Goal: Task Accomplishment & Management: Manage account settings

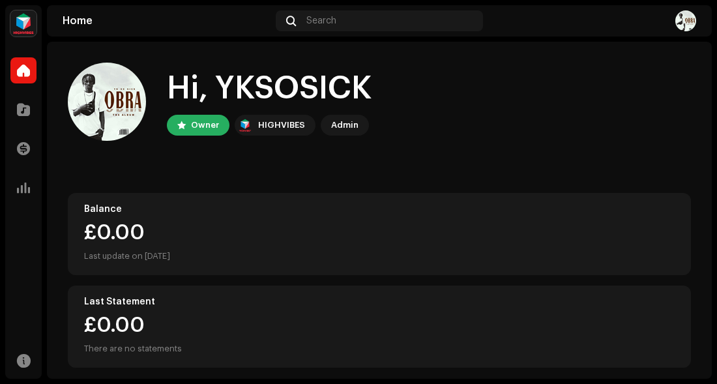
click at [345, 135] on div "Admin" at bounding box center [345, 125] width 48 height 21
click at [348, 127] on div "Admin" at bounding box center [344, 125] width 27 height 16
click at [355, 134] on div "Admin" at bounding box center [345, 125] width 48 height 21
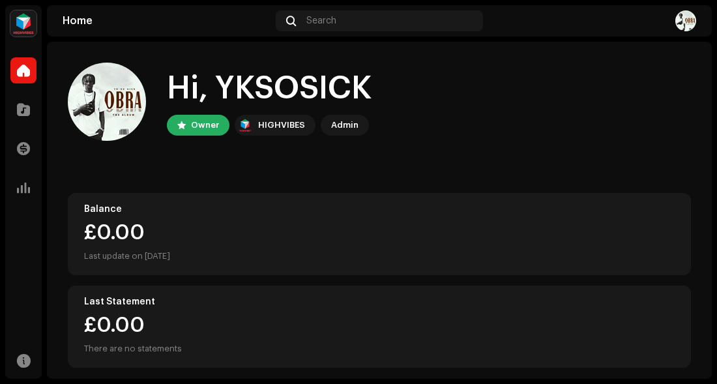
click at [355, 134] on div "Admin" at bounding box center [345, 125] width 48 height 21
click at [339, 131] on div "Admin" at bounding box center [344, 125] width 27 height 16
click at [517, 158] on home-user "Hi, YKSOSICK Owner HIGHVIBES Admin" at bounding box center [379, 112] width 623 height 99
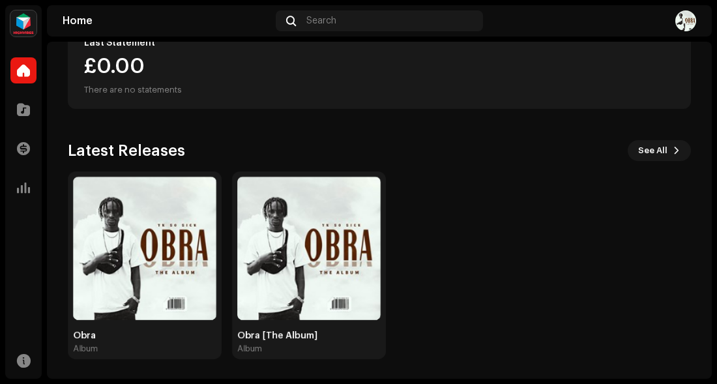
scroll to position [260, 0]
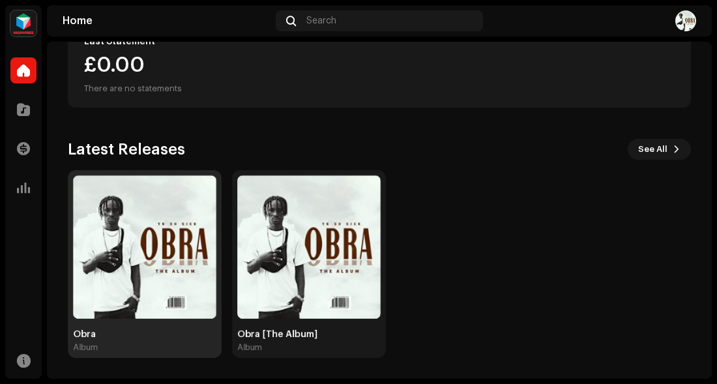
click at [140, 336] on div "Obra" at bounding box center [144, 334] width 143 height 10
click at [42, 297] on div at bounding box center [42, 191] width 0 height 373
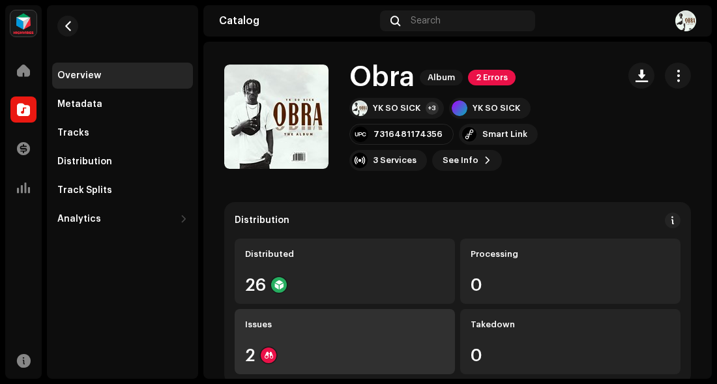
click at [294, 336] on div "Issues 2" at bounding box center [345, 341] width 220 height 65
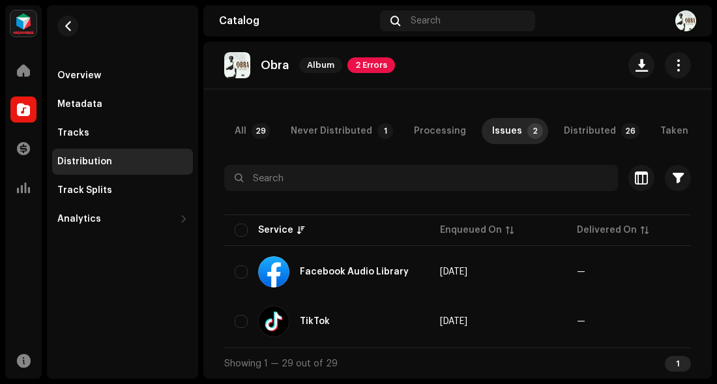
scroll to position [57, 0]
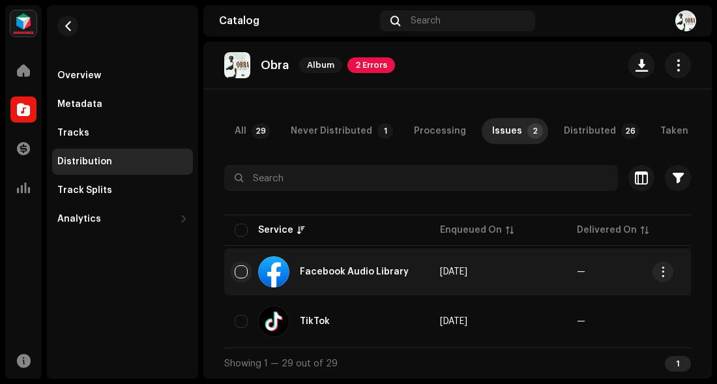
click at [244, 271] on input "checkbox" at bounding box center [241, 271] width 13 height 13
checkbox input "true"
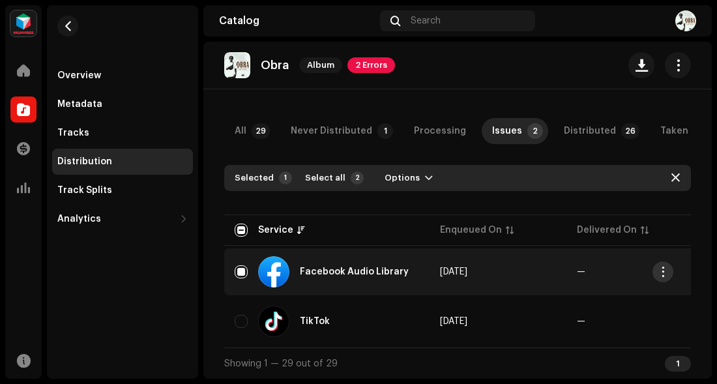
click at [662, 268] on span "button" at bounding box center [663, 271] width 10 height 10
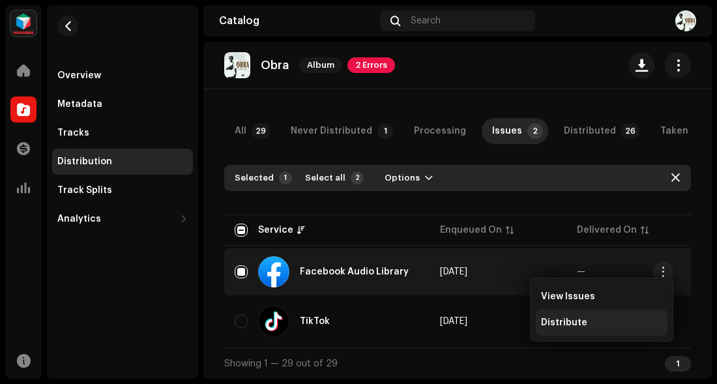
click at [645, 321] on div "Distribute" at bounding box center [601, 322] width 121 height 10
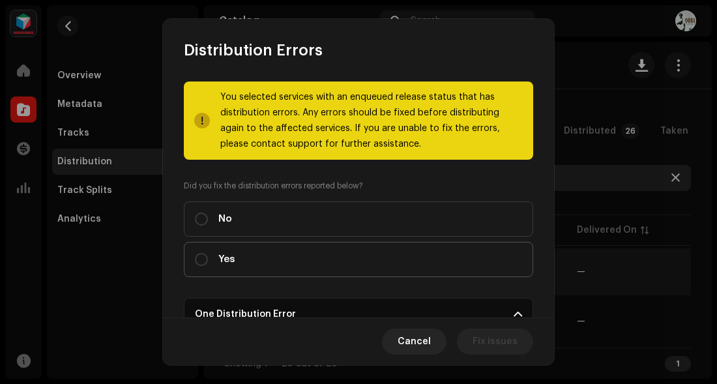
click at [195, 253] on input "Yes" at bounding box center [201, 259] width 13 height 13
radio input "true"
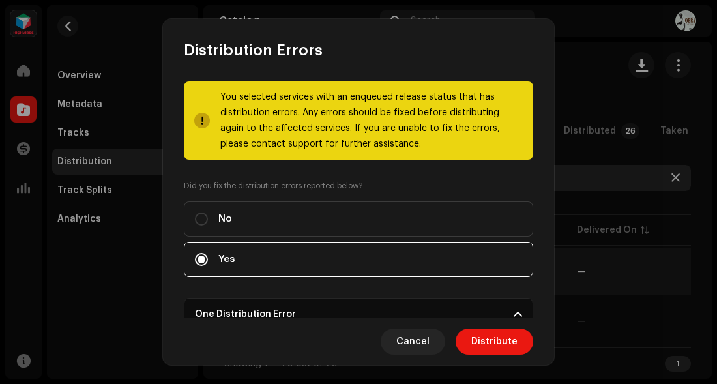
click at [195, 212] on input "No" at bounding box center [201, 218] width 13 height 13
radio input "true"
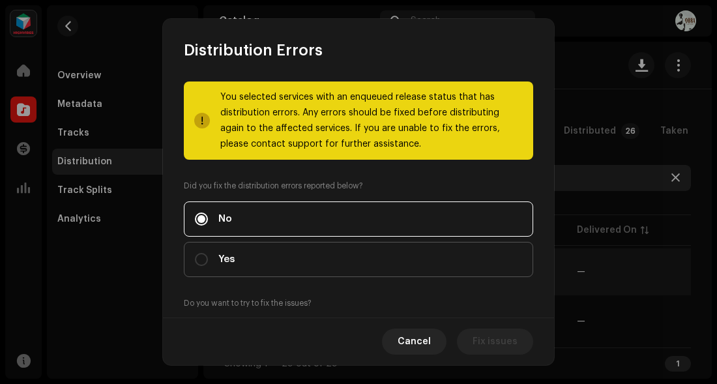
click at [195, 253] on input "Yes" at bounding box center [201, 259] width 13 height 13
radio input "true"
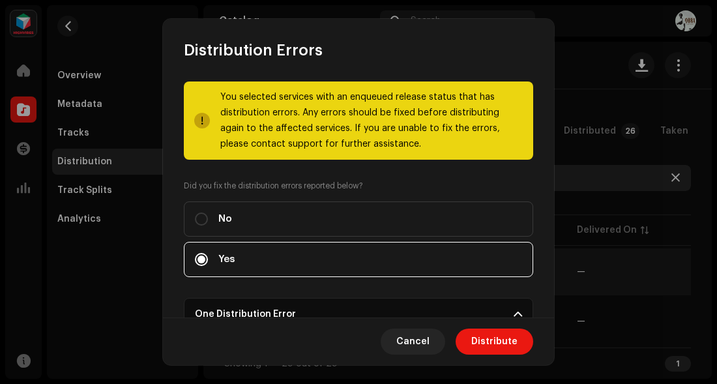
click at [195, 212] on input "No" at bounding box center [201, 218] width 13 height 13
radio input "true"
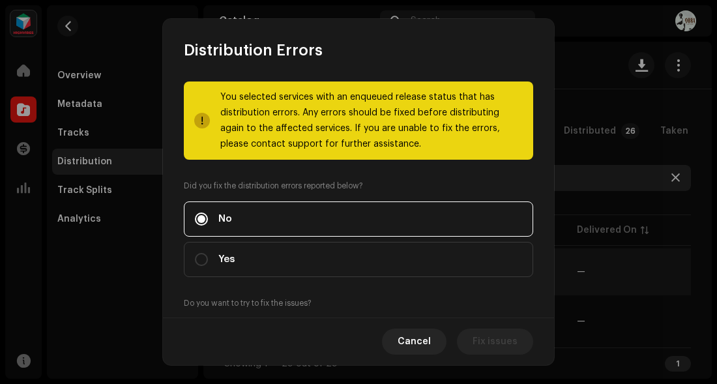
click at [195, 253] on input "Yes" at bounding box center [201, 259] width 13 height 13
radio input "true"
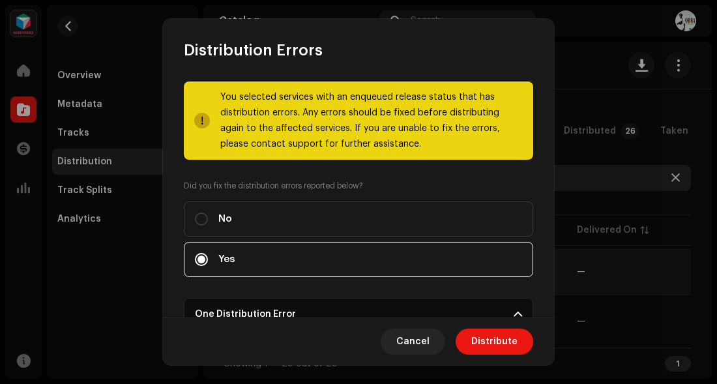
click at [195, 212] on input "No" at bounding box center [201, 218] width 13 height 13
radio input "true"
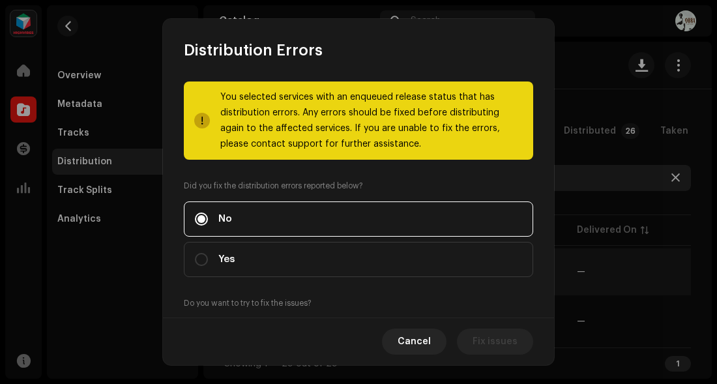
click at [195, 253] on input "Yes" at bounding box center [201, 259] width 13 height 13
radio input "true"
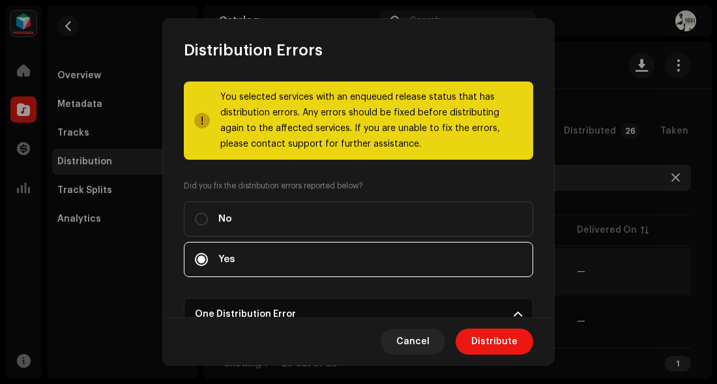
click at [195, 212] on input "No" at bounding box center [201, 218] width 13 height 13
radio input "true"
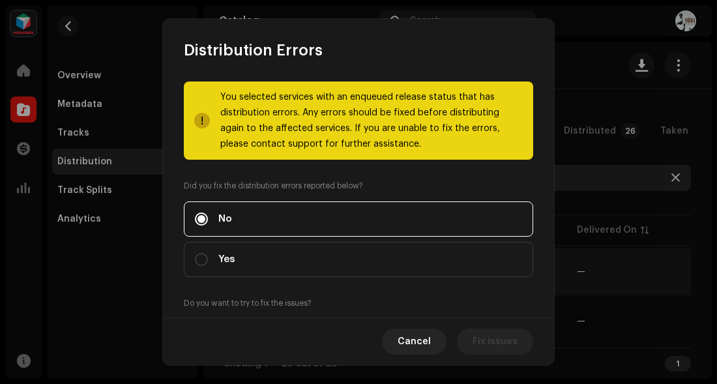
click at [195, 253] on input "Yes" at bounding box center [201, 259] width 13 height 13
radio input "true"
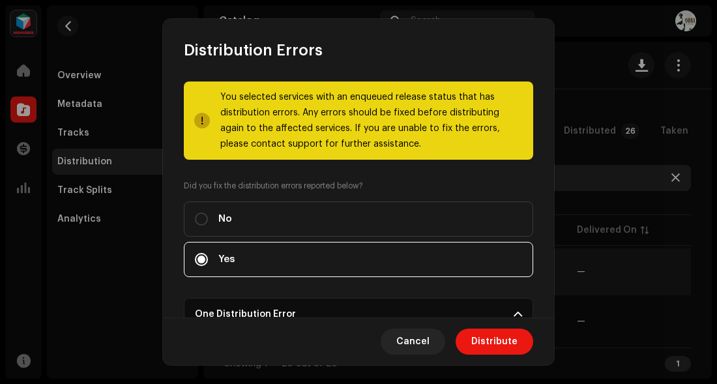
click at [514, 313] on span at bounding box center [517, 314] width 8 height 10
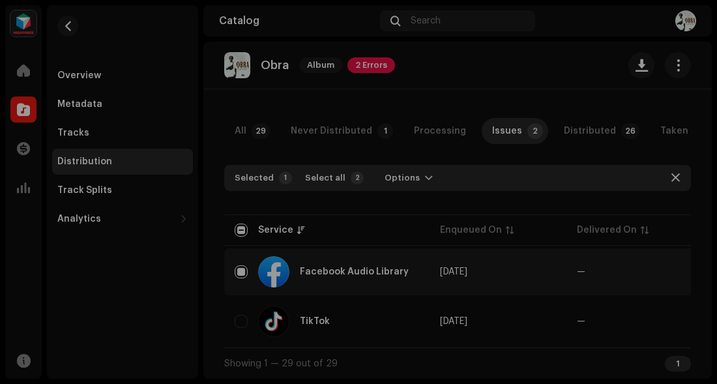
click at [671, 173] on div "Distribution Errors You selected services with an enqueued release status that …" at bounding box center [358, 192] width 717 height 384
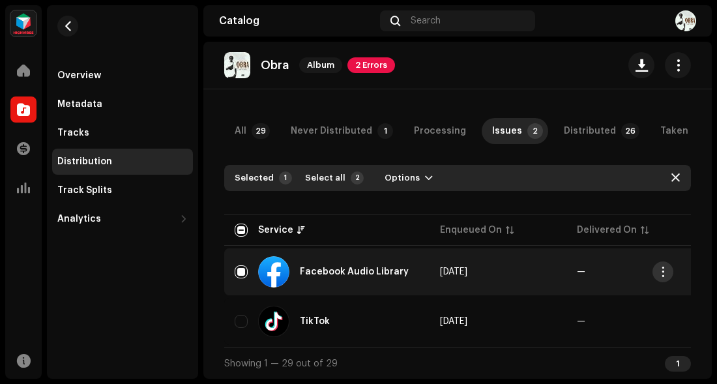
click at [665, 270] on span "button" at bounding box center [663, 271] width 10 height 10
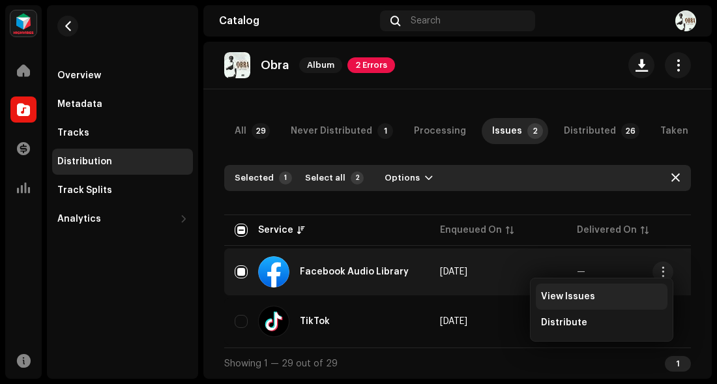
click at [578, 298] on span "View Issues" at bounding box center [568, 296] width 54 height 10
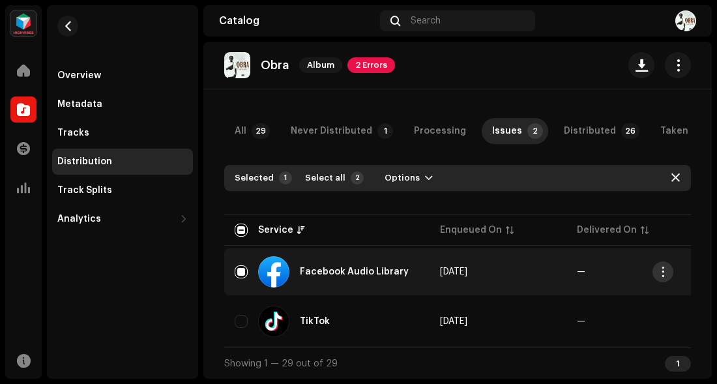
click at [663, 266] on span "button" at bounding box center [663, 271] width 10 height 10
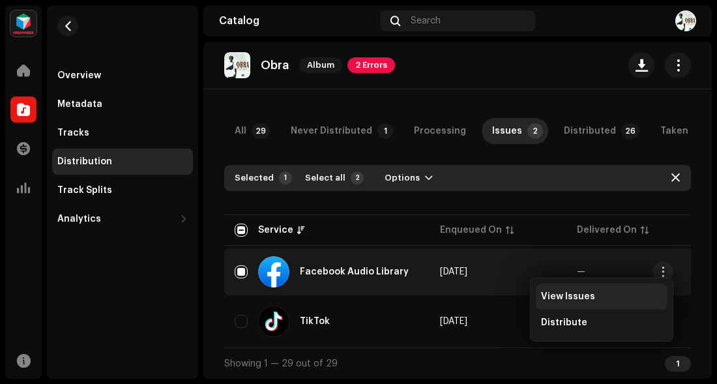
click at [590, 299] on span "View Issues" at bounding box center [568, 296] width 54 height 10
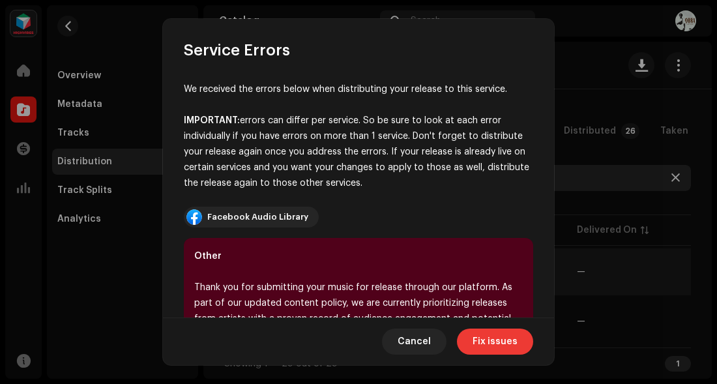
click at [502, 345] on span "Fix issues" at bounding box center [494, 341] width 45 height 26
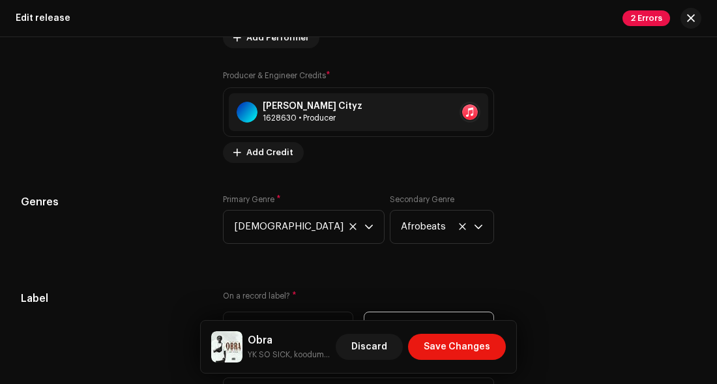
scroll to position [1818, 0]
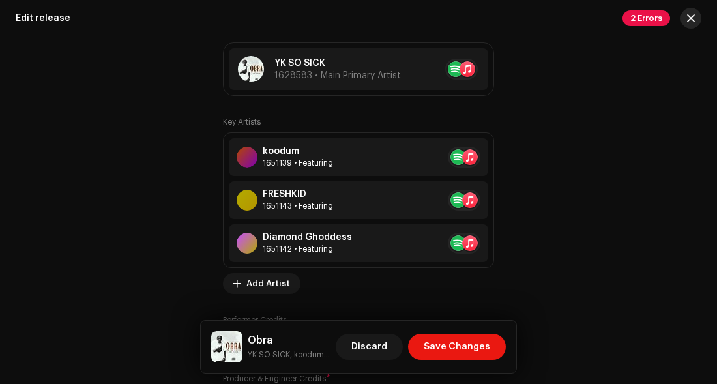
click at [693, 13] on span "button" at bounding box center [691, 18] width 8 height 10
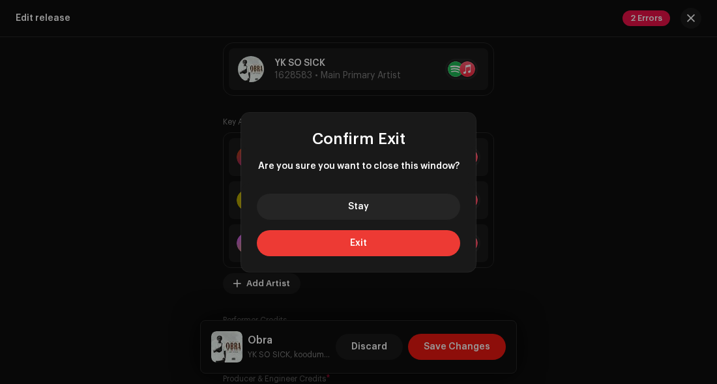
click at [431, 241] on button "Exit" at bounding box center [358, 243] width 203 height 26
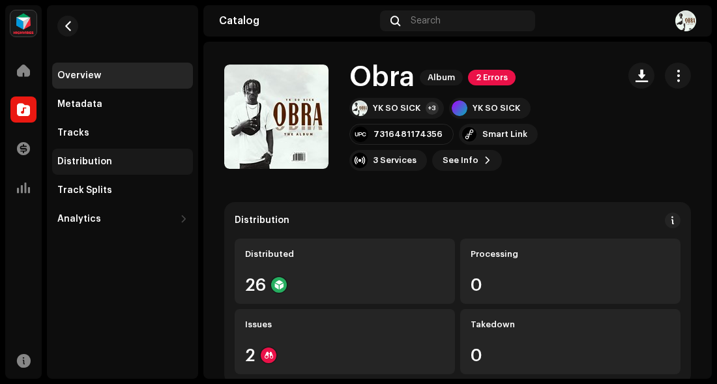
click at [133, 161] on div "Distribution" at bounding box center [122, 161] width 130 height 10
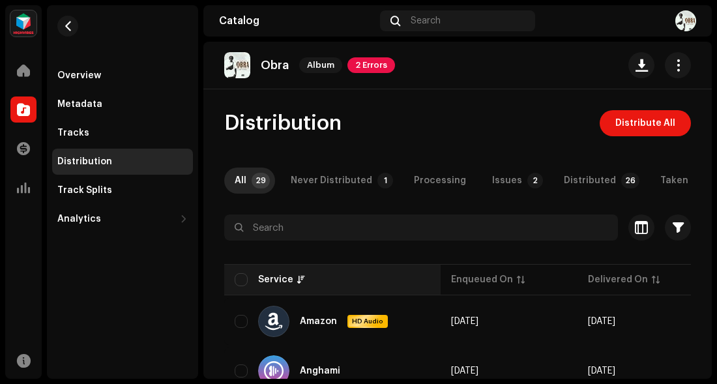
drag, startPoint x: 366, startPoint y: 282, endPoint x: 381, endPoint y: 298, distance: 22.1
click at [381, 295] on th "Service" at bounding box center [332, 279] width 216 height 31
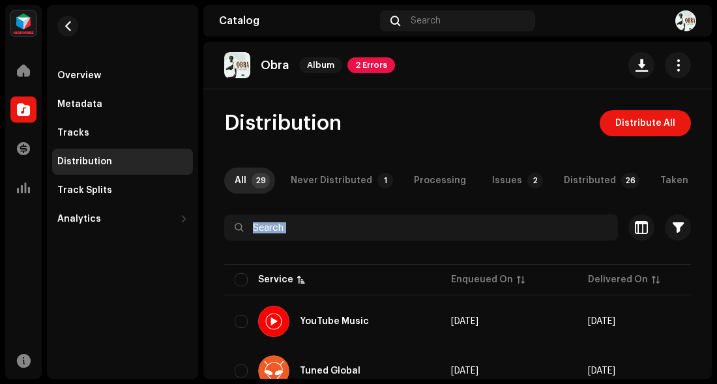
drag, startPoint x: 714, startPoint y: 252, endPoint x: 715, endPoint y: 169, distance: 82.1
click at [715, 169] on div "YKSOSICK Home Catalog Transactions Analytics Resources Overview Metadata Tracks…" at bounding box center [358, 192] width 717 height 384
click at [713, 216] on div "YKSOSICK Home Catalog Transactions Analytics Resources Overview Metadata Tracks…" at bounding box center [358, 192] width 717 height 384
click at [130, 138] on div "Tracks" at bounding box center [122, 133] width 141 height 26
click at [108, 136] on div "Tracks" at bounding box center [122, 133] width 130 height 10
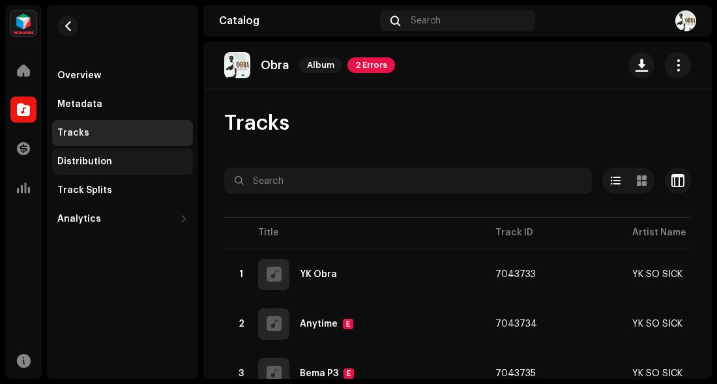
click at [108, 159] on div "Distribution" at bounding box center [84, 161] width 55 height 10
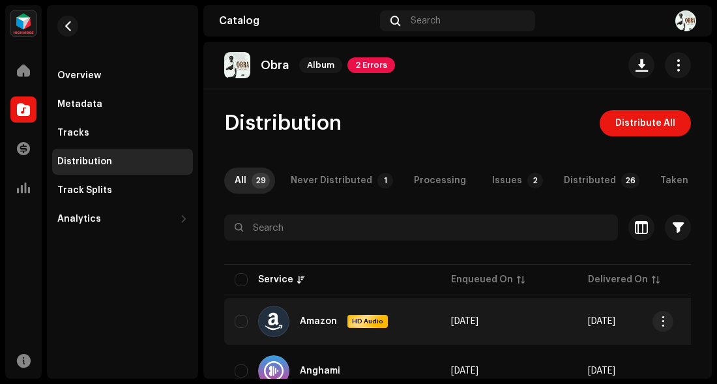
click at [322, 321] on div "Amazon" at bounding box center [318, 321] width 37 height 9
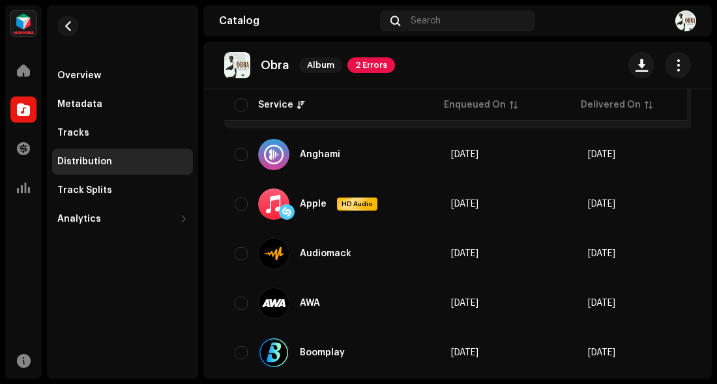
scroll to position [414, 0]
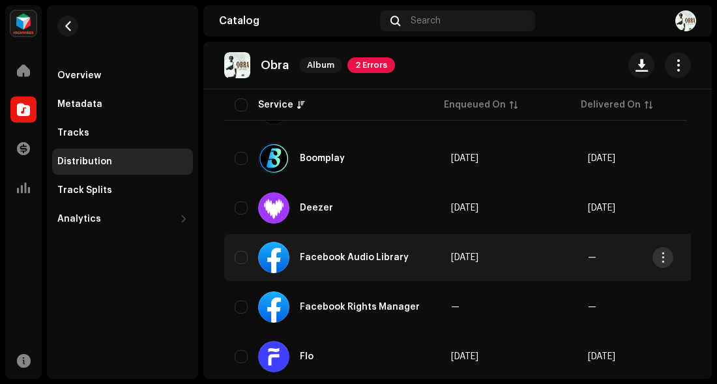
click at [662, 261] on span "button" at bounding box center [663, 257] width 10 height 10
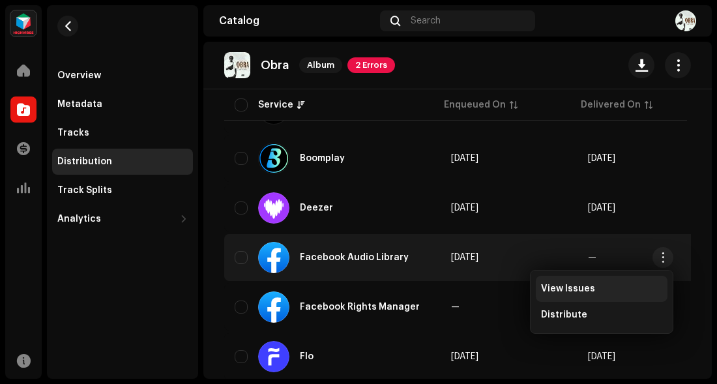
click at [601, 291] on div "View Issues" at bounding box center [601, 288] width 121 height 10
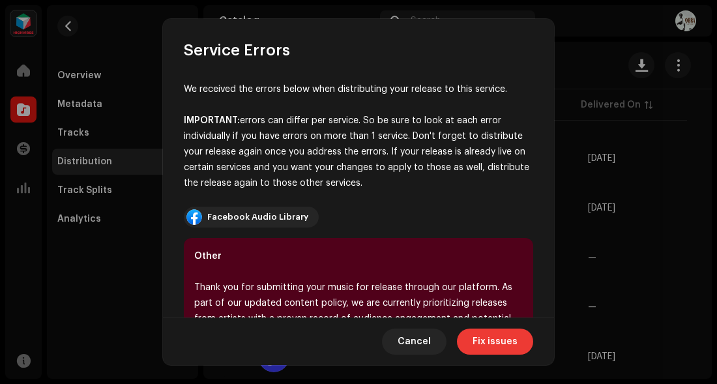
click at [490, 343] on span "Fix issues" at bounding box center [494, 341] width 45 height 26
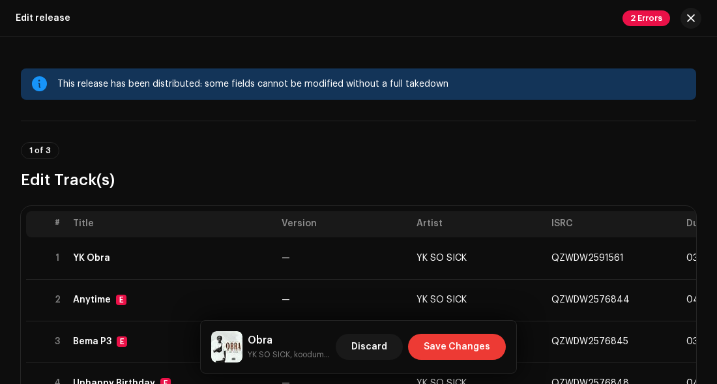
click at [479, 347] on span "Save Changes" at bounding box center [457, 347] width 66 height 26
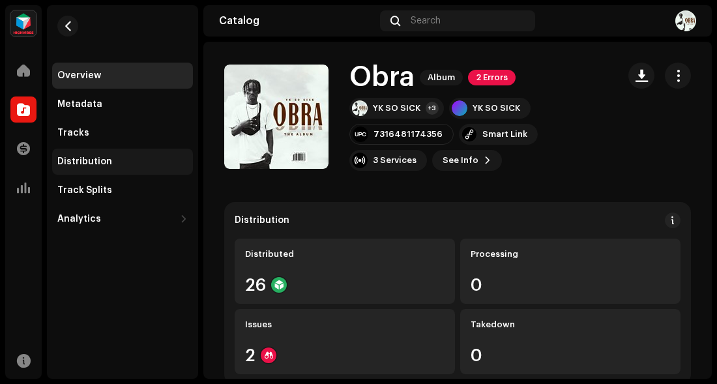
click at [121, 162] on div "Distribution" at bounding box center [122, 161] width 130 height 10
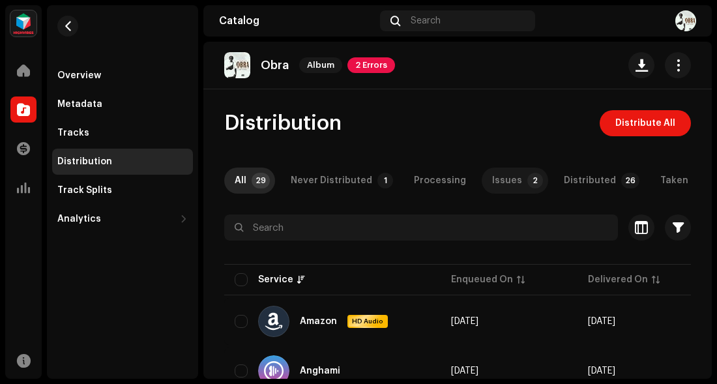
click at [508, 182] on div "Issues" at bounding box center [507, 180] width 30 height 26
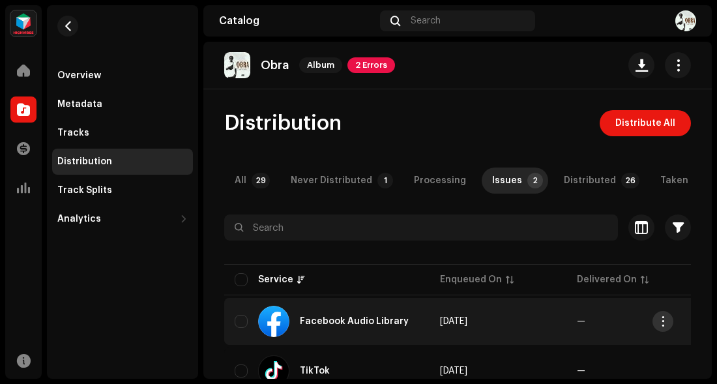
click at [664, 325] on span "button" at bounding box center [663, 321] width 10 height 10
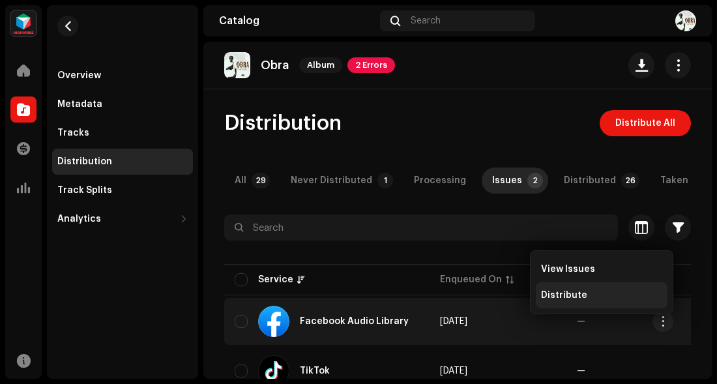
click at [584, 298] on div "Distribute" at bounding box center [601, 295] width 121 height 10
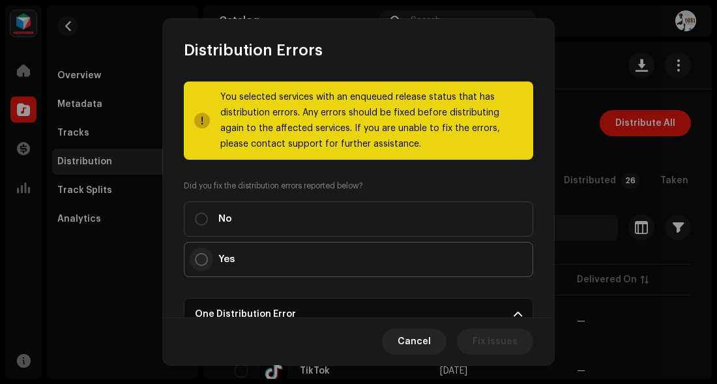
click at [200, 260] on input "Yes" at bounding box center [201, 259] width 13 height 13
radio input "true"
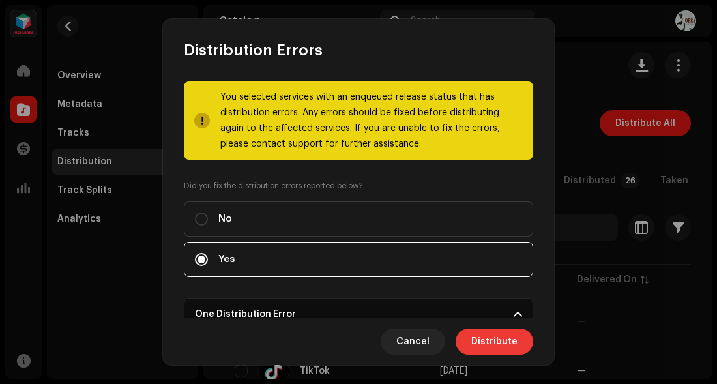
click at [504, 343] on span "Distribute" at bounding box center [494, 341] width 46 height 26
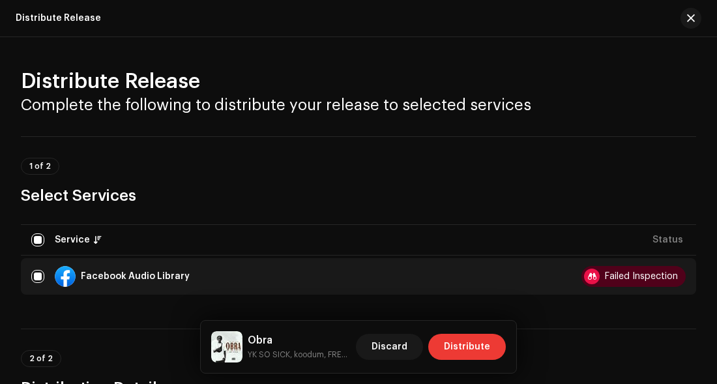
click at [472, 345] on span "Distribute" at bounding box center [467, 347] width 46 height 26
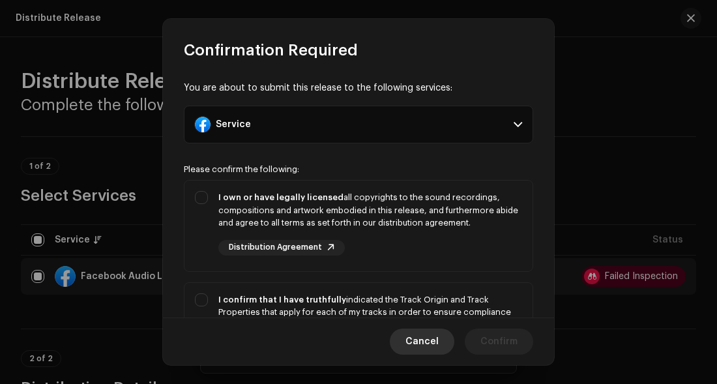
click at [437, 338] on span "Cancel" at bounding box center [421, 341] width 33 height 26
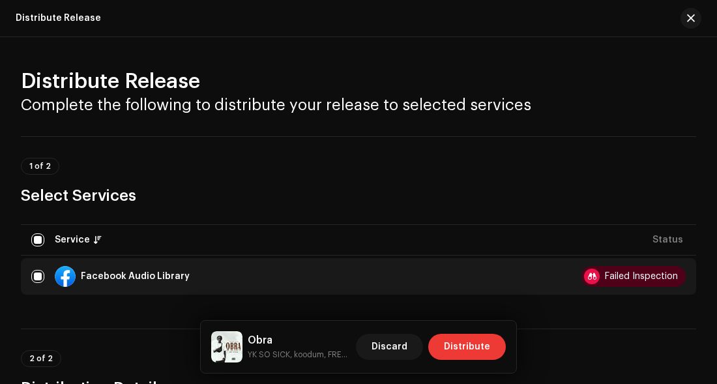
click at [465, 349] on span "Distribute" at bounding box center [467, 347] width 46 height 26
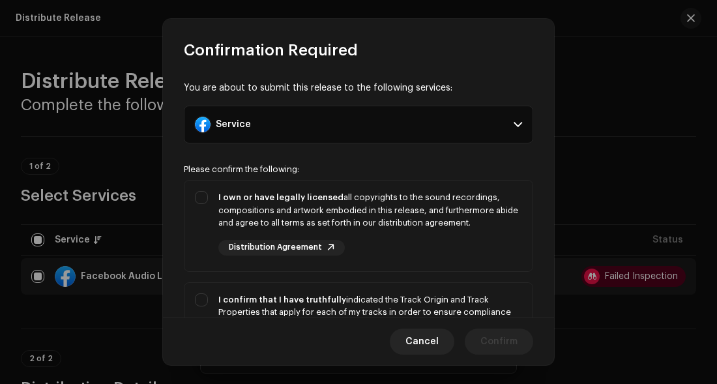
click at [513, 124] on span at bounding box center [517, 124] width 8 height 10
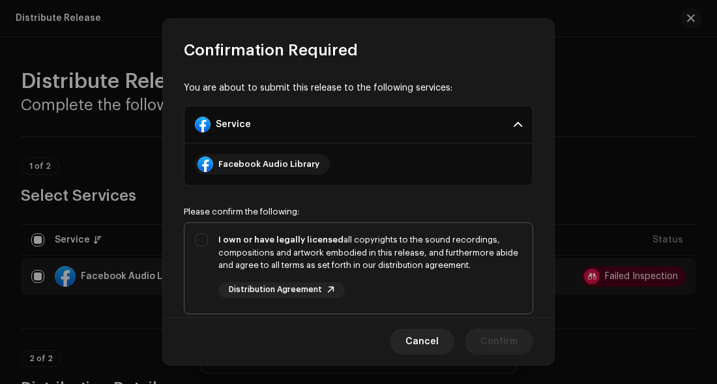
click at [285, 295] on div "Distribution Agreement" at bounding box center [281, 290] width 126 height 16
click at [421, 342] on span "Cancel" at bounding box center [421, 341] width 33 height 26
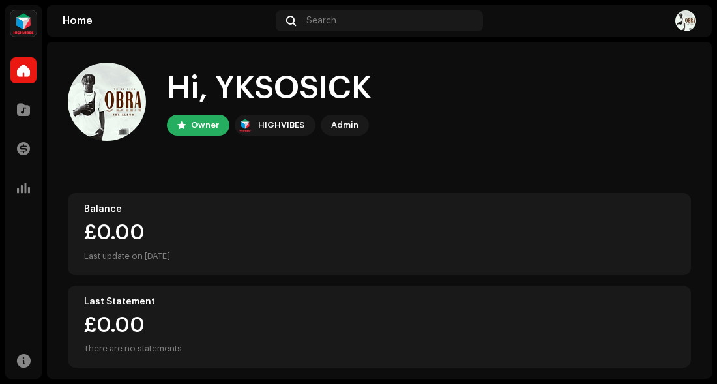
drag, startPoint x: 713, startPoint y: 254, endPoint x: 644, endPoint y: 312, distance: 90.2
click at [644, 312] on div "YKSOSICK Home Catalog Transactions Analytics Resources Home Search Hi, YKSOSICK…" at bounding box center [358, 192] width 717 height 384
click at [345, 129] on div "Admin" at bounding box center [344, 125] width 27 height 16
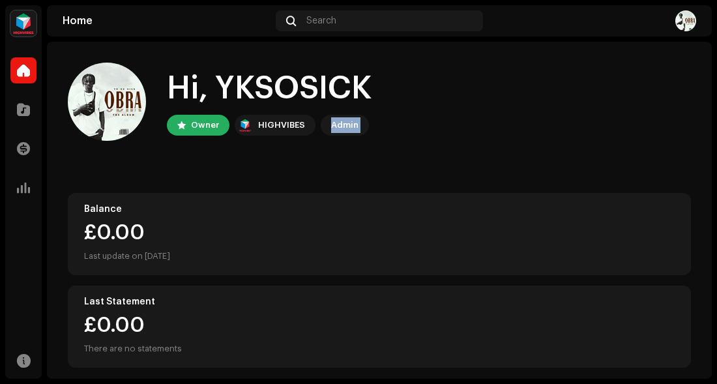
click at [369, 139] on div "Hi, YKSOSICK Owner HIGHVIBES Admin" at bounding box center [379, 102] width 623 height 78
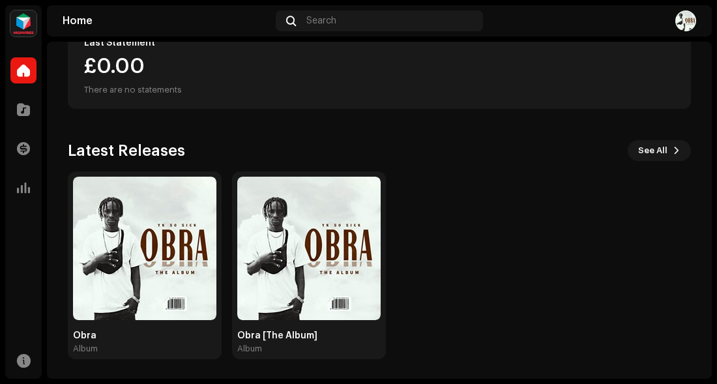
scroll to position [260, 0]
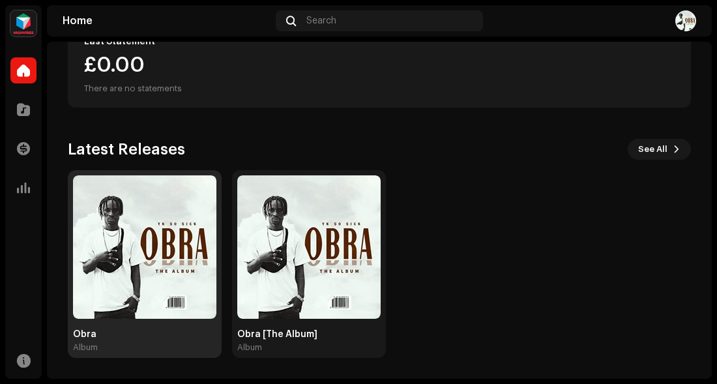
click at [160, 232] on img at bounding box center [144, 246] width 143 height 143
click at [42, 232] on div at bounding box center [42, 191] width 0 height 373
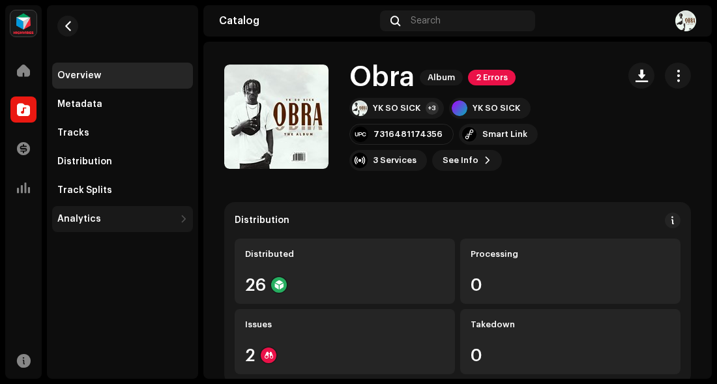
click at [95, 219] on div "Analytics" at bounding box center [79, 219] width 44 height 10
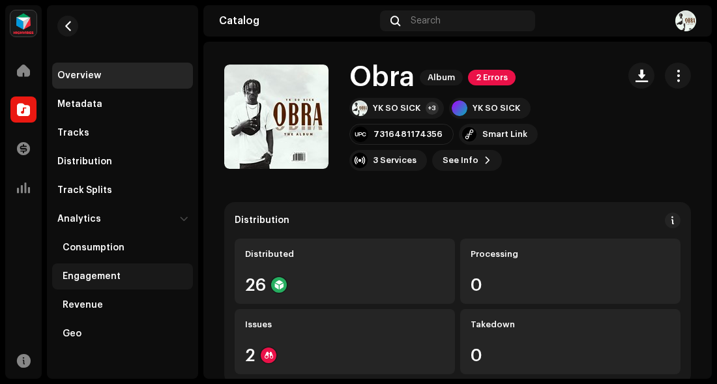
click at [106, 275] on div "Engagement" at bounding box center [92, 276] width 58 height 10
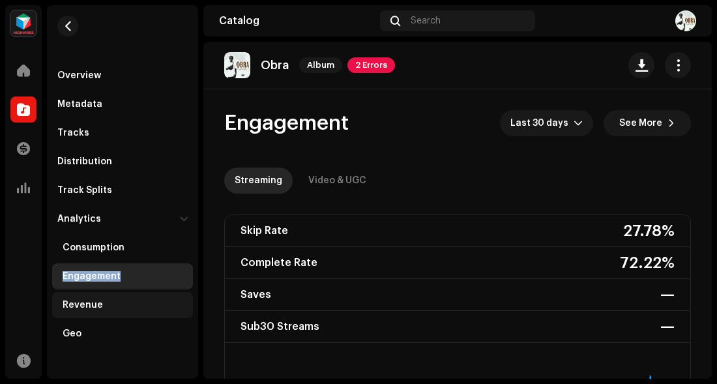
click at [104, 308] on div "Revenue" at bounding box center [125, 305] width 125 height 10
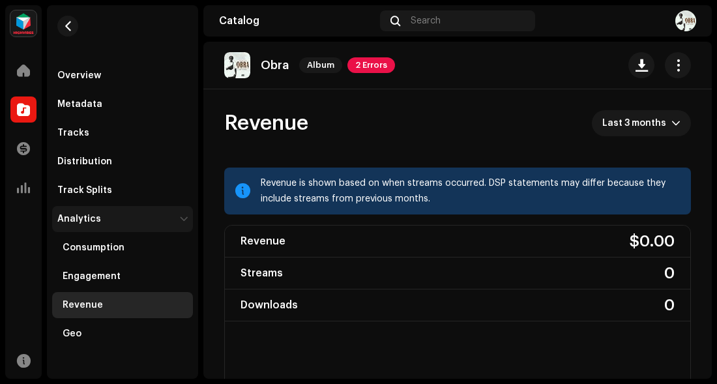
click at [110, 218] on div "Analytics" at bounding box center [115, 219] width 117 height 10
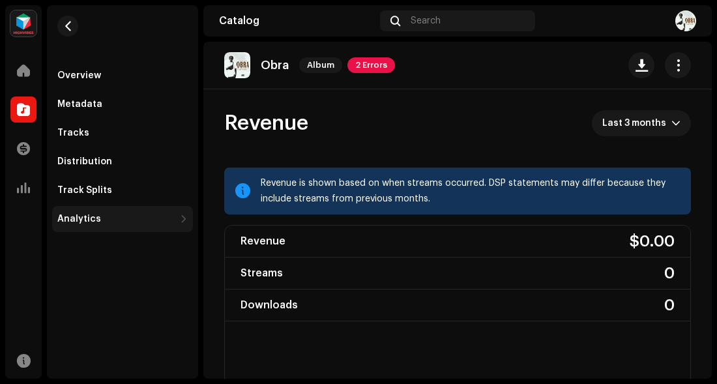
click at [88, 217] on div "Analytics" at bounding box center [79, 219] width 44 height 10
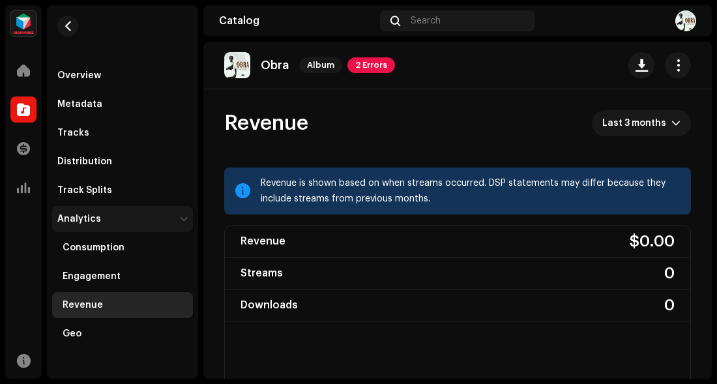
click at [88, 217] on div "Analytics" at bounding box center [79, 219] width 44 height 10
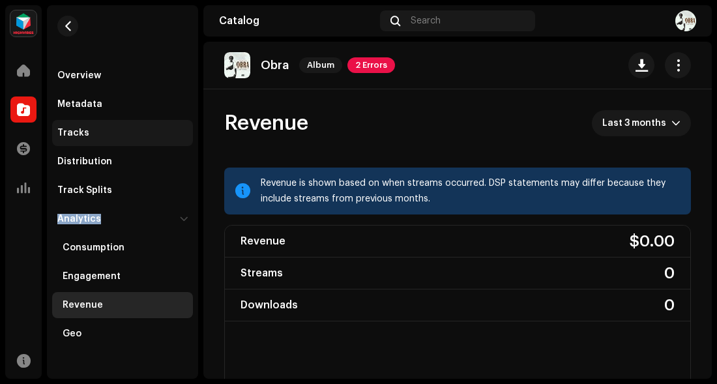
click at [104, 134] on div "Tracks" at bounding box center [122, 133] width 130 height 10
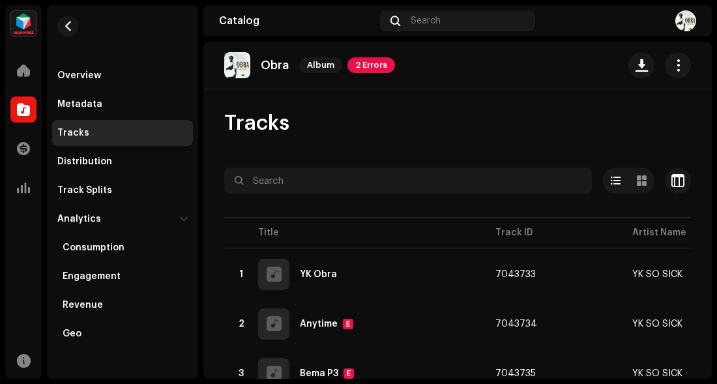
drag, startPoint x: 712, startPoint y: 293, endPoint x: 707, endPoint y: 364, distance: 71.2
click at [707, 364] on div "YKSOSICK Home Catalog Transactions Analytics Resources Overview Metadata Tracks…" at bounding box center [358, 192] width 717 height 384
click at [104, 109] on div "Metadata" at bounding box center [122, 104] width 130 height 10
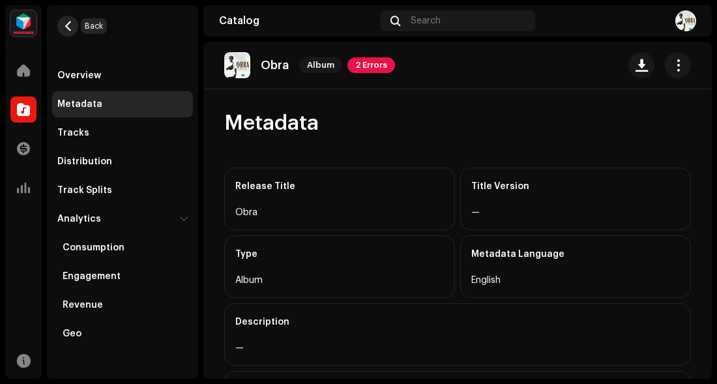
click at [65, 24] on span "button" at bounding box center [68, 26] width 10 height 10
click at [219, 24] on div "Catalog" at bounding box center [297, 21] width 156 height 10
